Goal: Information Seeking & Learning: Learn about a topic

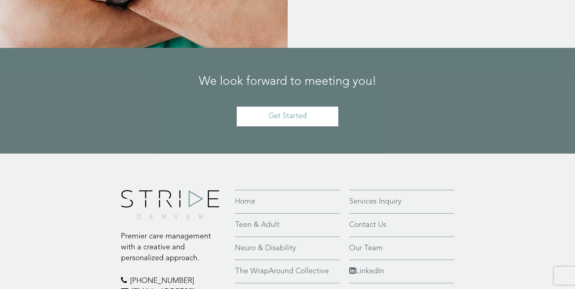
scroll to position [1447, 0]
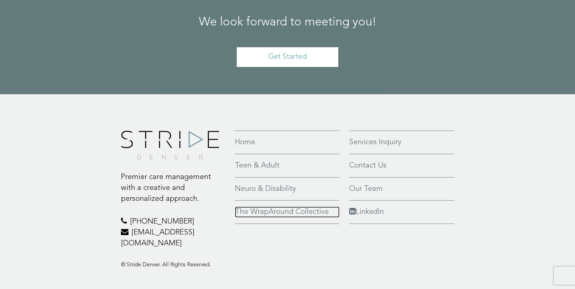
click at [298, 207] on link "The WrapAround Collective" at bounding box center [287, 212] width 105 height 11
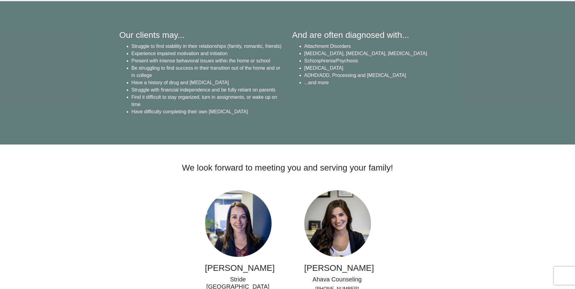
scroll to position [1091, 0]
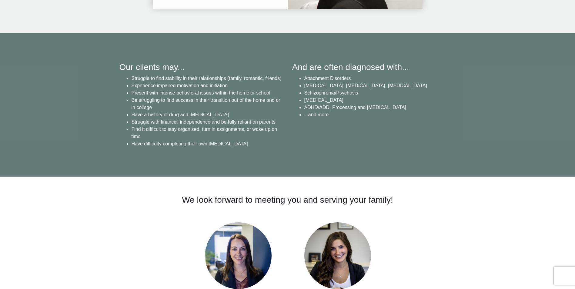
drag, startPoint x: 260, startPoint y: 145, endPoint x: 130, endPoint y: 78, distance: 146.3
click at [130, 78] on ul "Struggle to find stability in their relationships (family, romantic, friends) E…" at bounding box center [201, 111] width 164 height 73
drag, startPoint x: 130, startPoint y: 78, endPoint x: 198, endPoint y: 133, distance: 87.3
click at [198, 133] on li "Find it difficult to stay organized, turn in assignments, or wake up on time" at bounding box center [208, 133] width 152 height 15
